Goal: Information Seeking & Learning: Learn about a topic

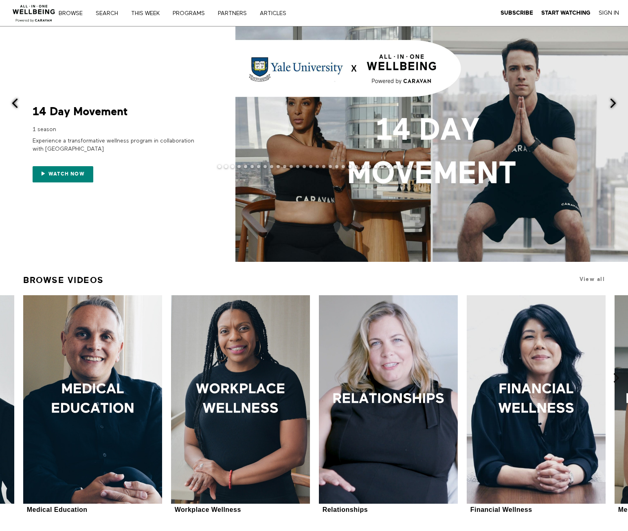
drag, startPoint x: 498, startPoint y: 80, endPoint x: 461, endPoint y: 100, distance: 42.5
drag, startPoint x: 461, startPoint y: 100, endPoint x: 395, endPoint y: 24, distance: 100.8
click at [395, 24] on div "Browse Search THIS WEEK PROGRAMS PARTNERS ARTICLES Subscribe Start Watching Sig…" at bounding box center [216, 13] width 432 height 26
drag, startPoint x: 627, startPoint y: 121, endPoint x: 634, endPoint y: 168, distance: 47.8
click at [628, 179] on html "Browse Search THIS WEEK PROGRAMS PARTNERS ARTICLES Subscribe Start Watching Sig…" at bounding box center [314, 265] width 628 height 531
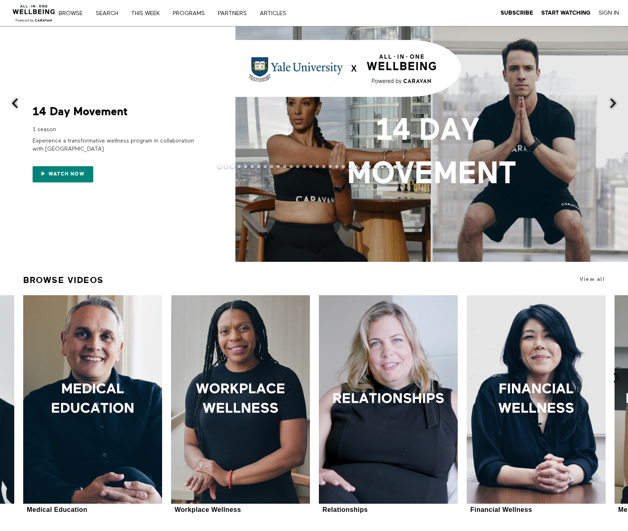
click at [622, 168] on button at bounding box center [619, 103] width 20 height 155
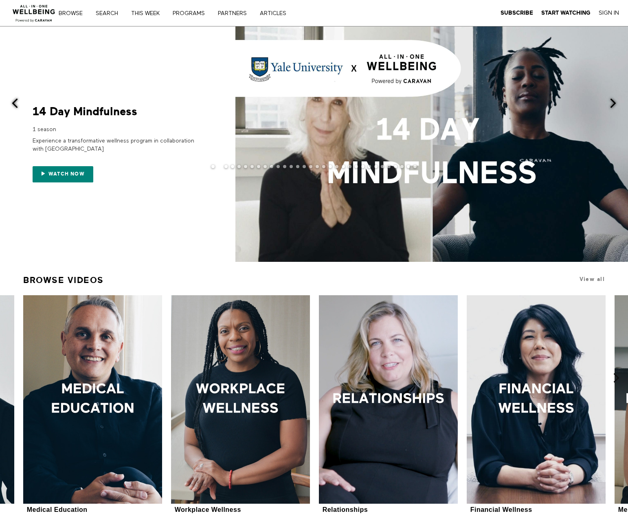
click at [617, 98] on span at bounding box center [614, 103] width 10 height 10
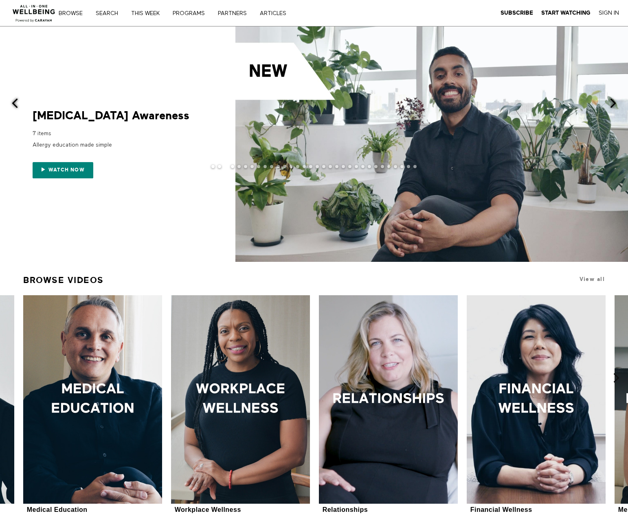
click at [234, 194] on div at bounding box center [314, 144] width 628 height 236
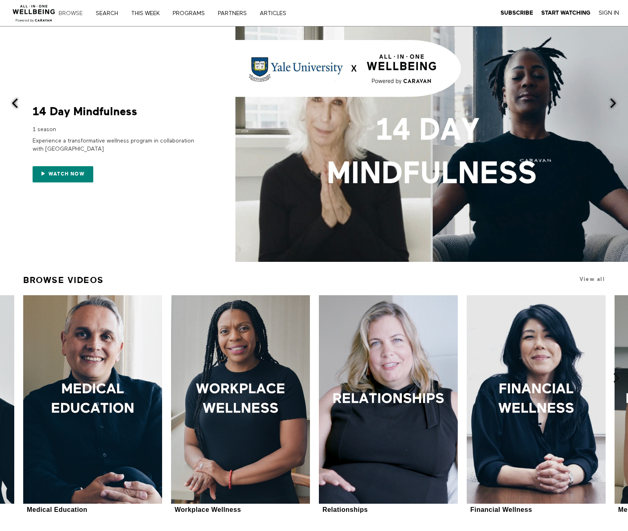
click at [61, 15] on link "Browse" at bounding box center [73, 14] width 35 height 6
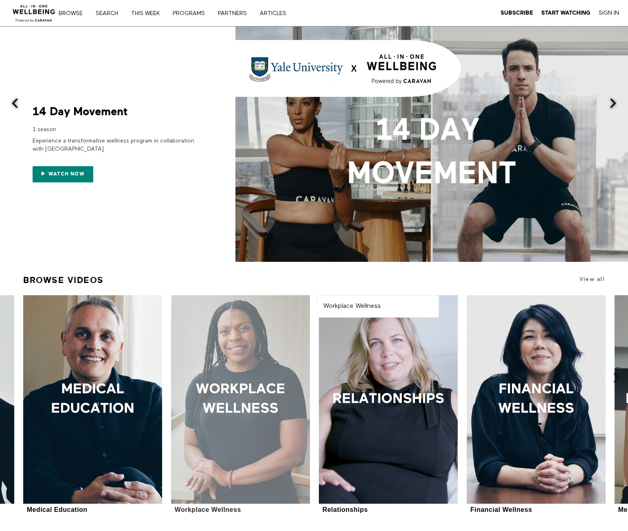
click at [265, 370] on div at bounding box center [240, 399] width 139 height 209
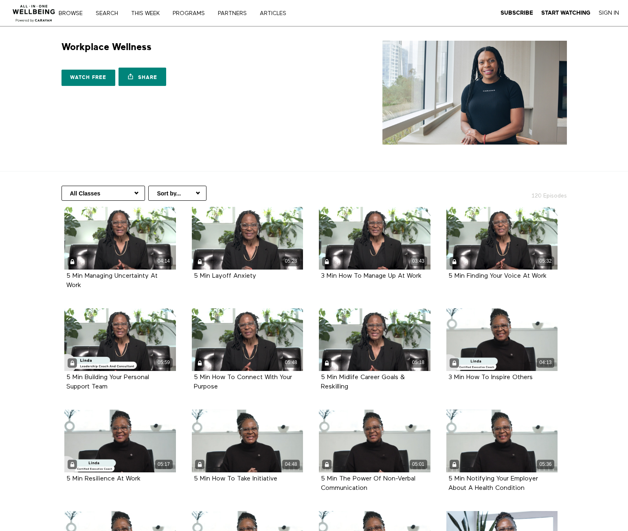
click at [114, 197] on select "All Classes Career Development Mindset Brain Training Communication Leadership …" at bounding box center [104, 193] width 84 height 15
select select "[URL][DOMAIN_NAME]"
click at [62, 186] on select "All Classes Career Development Mindset Brain Training Communication Leadership …" at bounding box center [104, 193] width 84 height 15
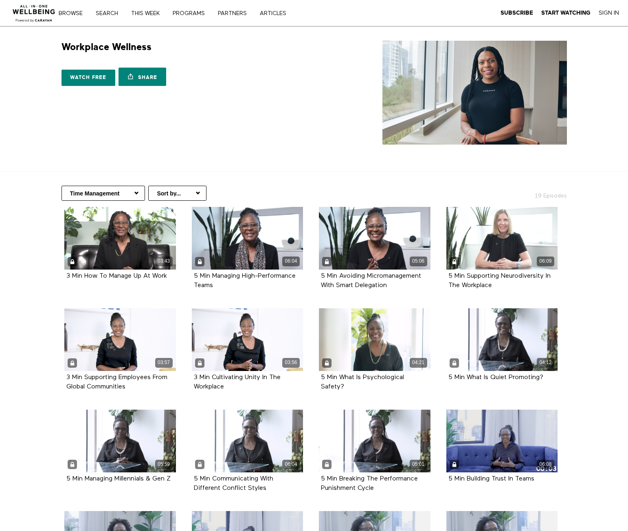
click at [117, 141] on div "Workplace Wellness 10 Seasons Watch free Share Share with your friends [URL][DO…" at bounding box center [314, 93] width 522 height 104
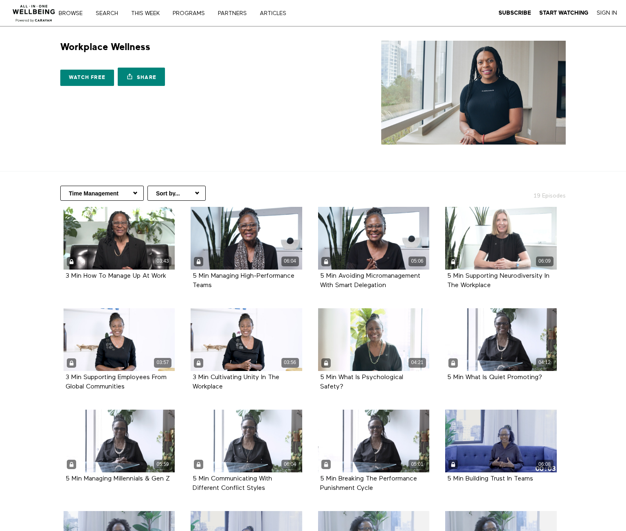
click at [84, 193] on select "All Classes Career Development Mindset Brain Training Communication Leadership …" at bounding box center [102, 193] width 84 height 15
select select "[URL][DOMAIN_NAME]"
click at [60, 186] on select "All Classes Career Development Mindset Brain Training Communication Leadership …" at bounding box center [102, 193] width 84 height 15
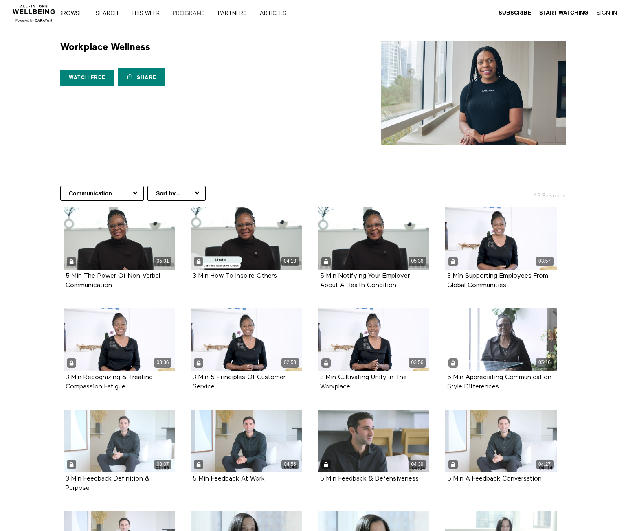
click at [188, 11] on link "PROGRAMS" at bounding box center [192, 14] width 44 height 6
click at [73, 11] on link "Browse" at bounding box center [73, 14] width 35 height 6
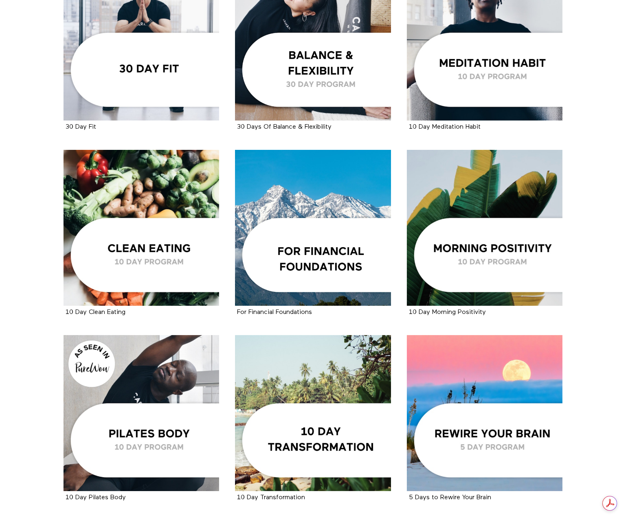
scroll to position [1013, 0]
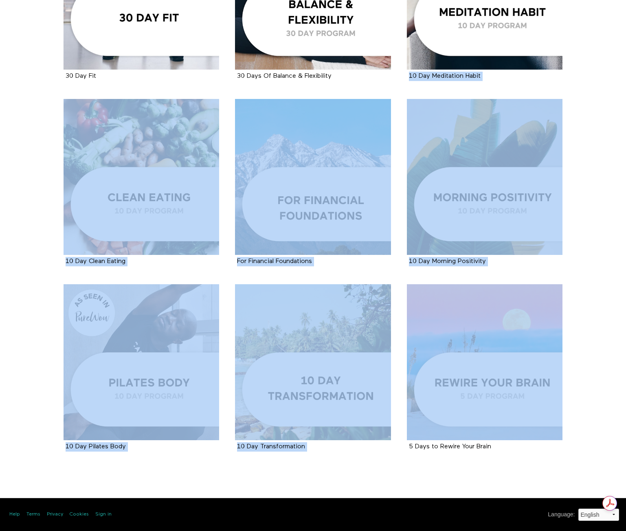
drag, startPoint x: 626, startPoint y: 363, endPoint x: 627, endPoint y: 30, distance: 333.0
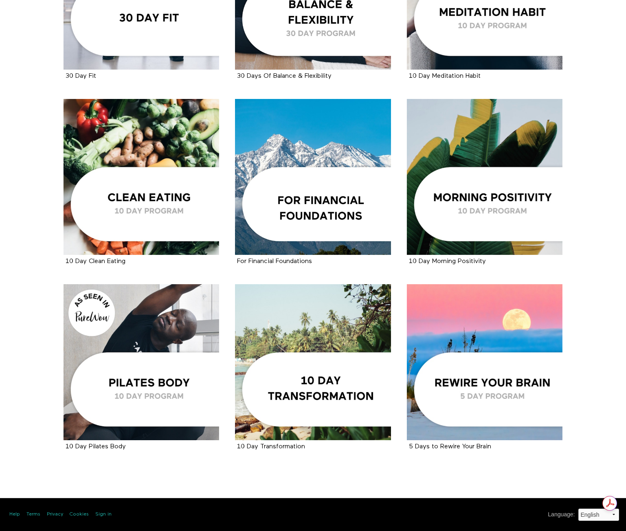
scroll to position [0, 0]
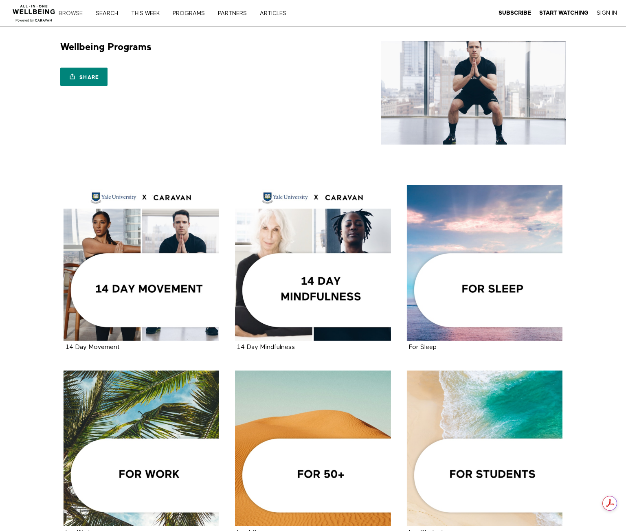
click at [79, 15] on link "Browse" at bounding box center [73, 14] width 35 height 6
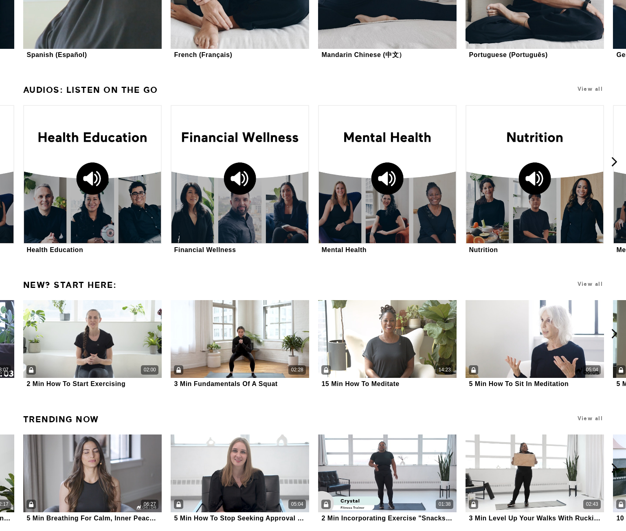
scroll to position [890, 0]
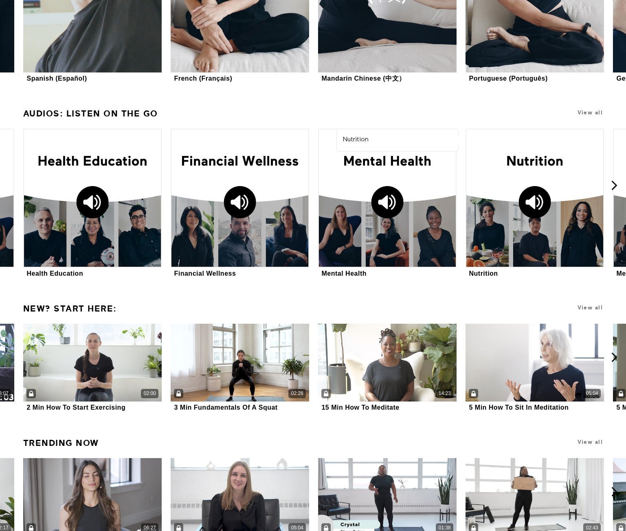
drag, startPoint x: 534, startPoint y: 188, endPoint x: 551, endPoint y: 123, distance: 66.6
click at [522, 115] on h1 "View all" at bounding box center [550, 112] width 110 height 15
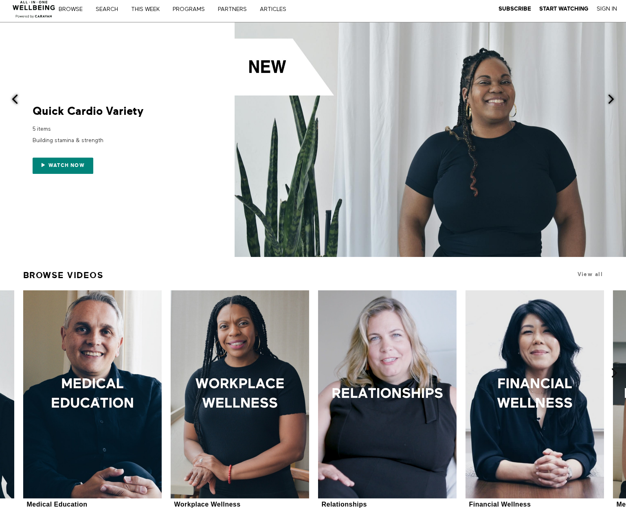
scroll to position [0, 0]
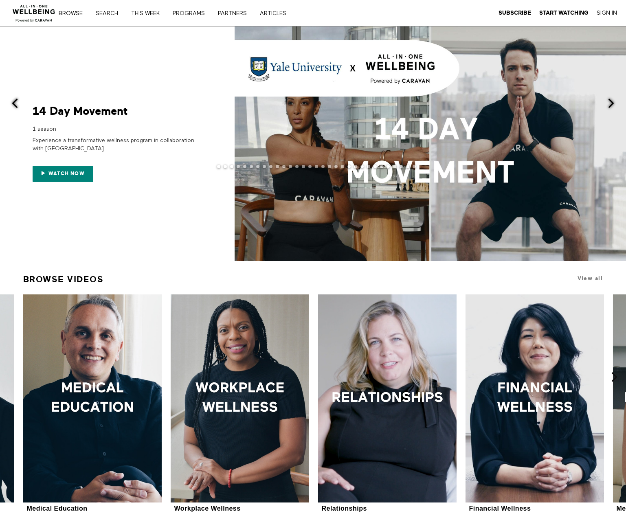
click at [615, 101] on span at bounding box center [611, 103] width 10 height 10
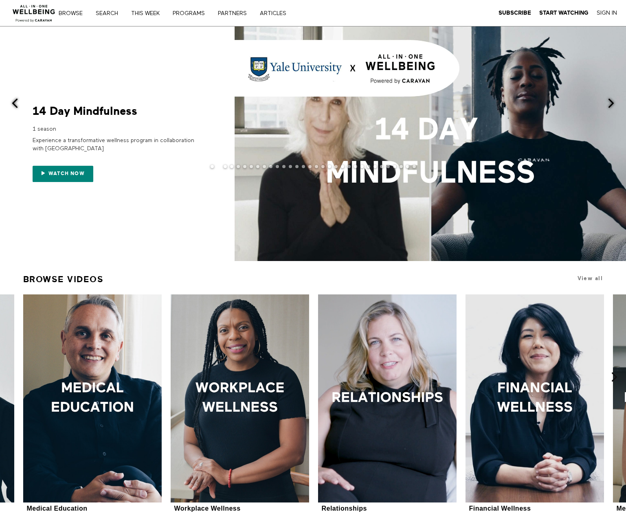
click at [615, 101] on span at bounding box center [611, 103] width 10 height 10
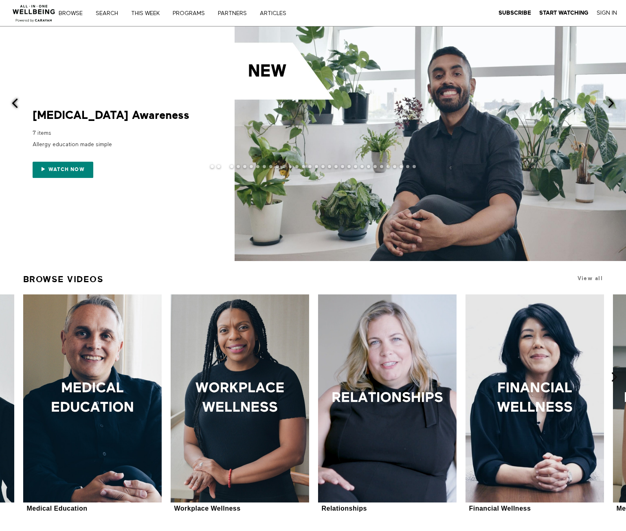
click at [615, 101] on span at bounding box center [611, 103] width 10 height 10
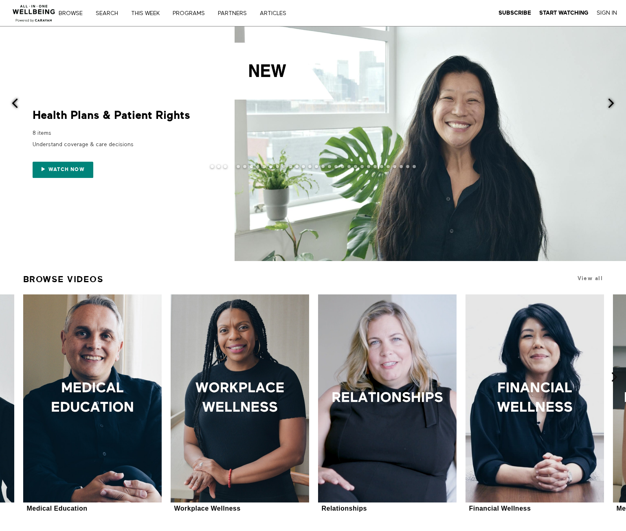
click at [615, 101] on span at bounding box center [611, 103] width 10 height 10
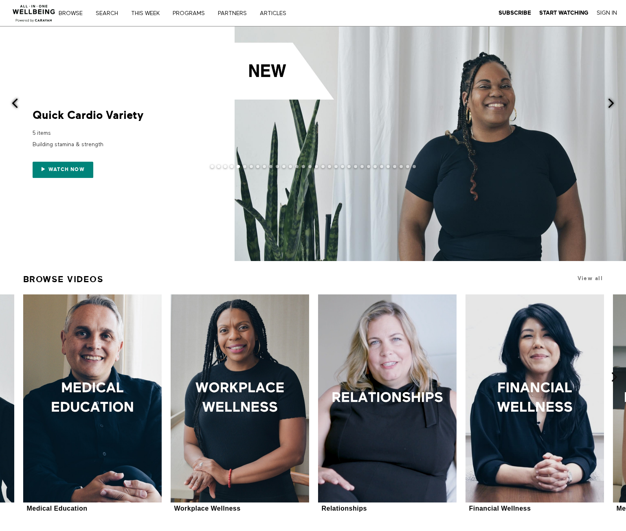
click at [14, 112] on button at bounding box center [10, 103] width 20 height 155
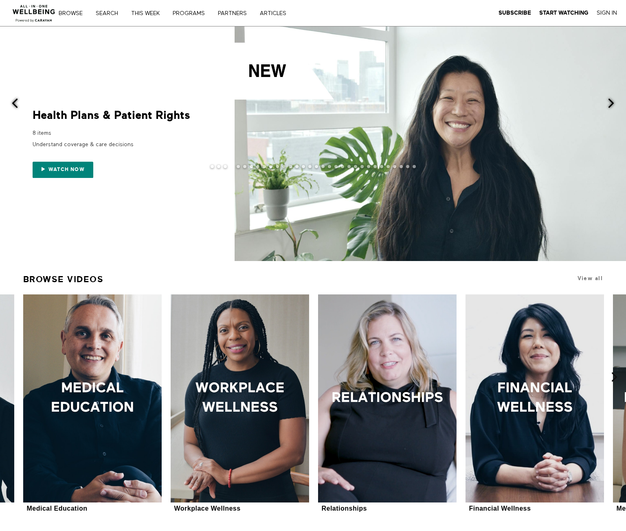
click at [69, 167] on div at bounding box center [313, 173] width 626 height 16
